Goal: Task Accomplishment & Management: Manage account settings

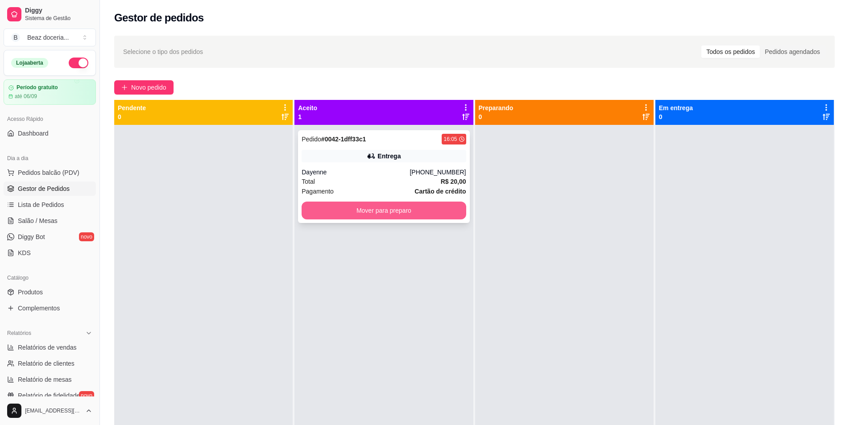
click at [387, 209] on button "Mover para preparo" at bounding box center [383, 211] width 164 height 18
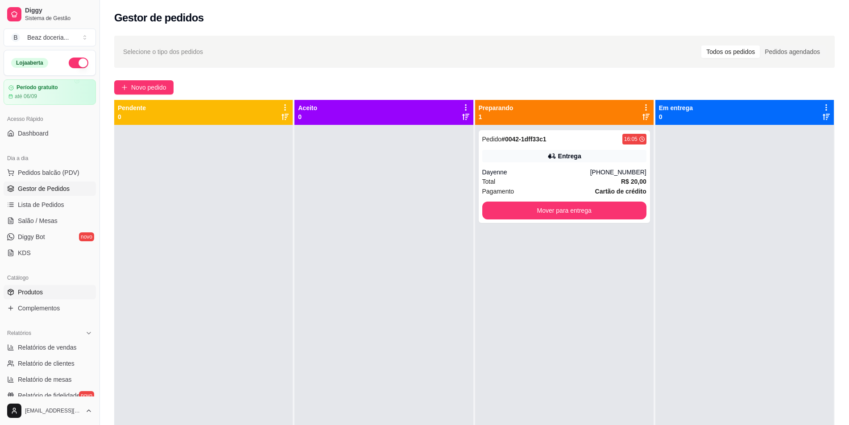
click at [58, 289] on link "Produtos" at bounding box center [50, 292] width 92 height 14
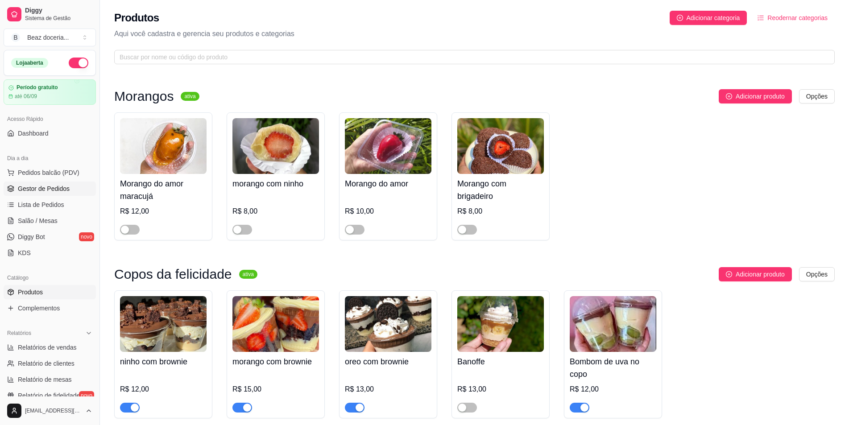
click at [56, 185] on span "Gestor de Pedidos" at bounding box center [44, 188] width 52 height 9
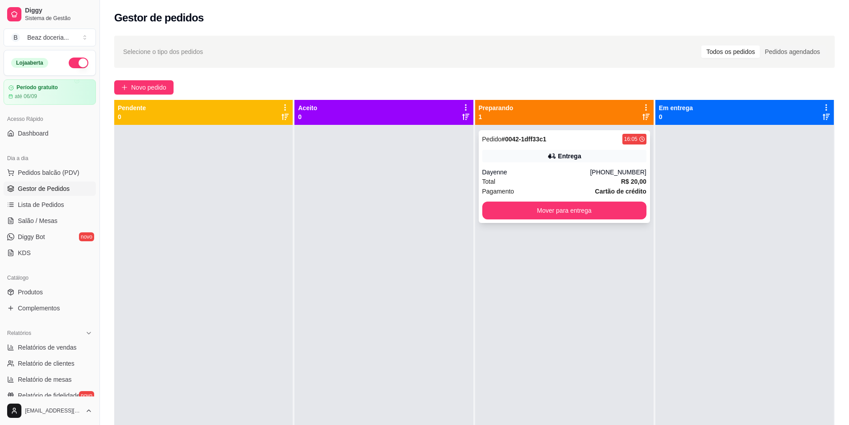
click at [557, 162] on div "Entrega" at bounding box center [564, 156] width 164 height 12
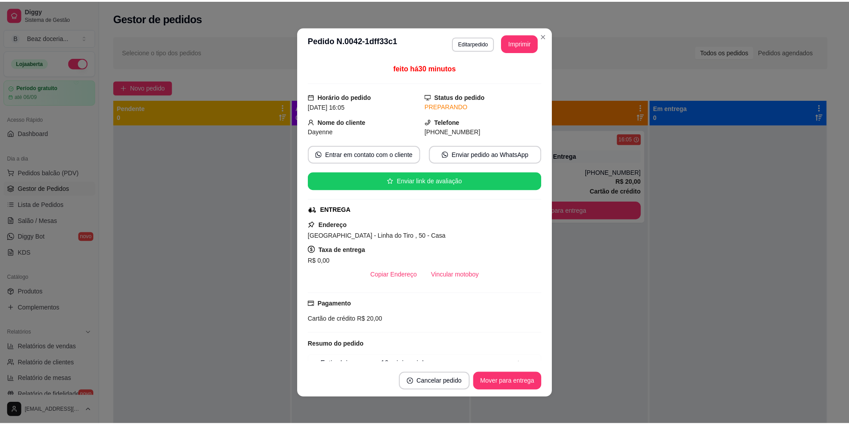
scroll to position [46, 0]
